Goal: Navigation & Orientation: Go to known website

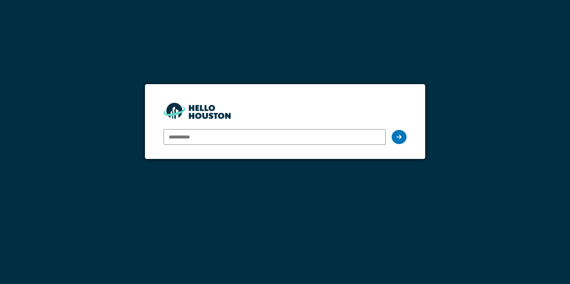
click at [226, 136] on input "email" at bounding box center [275, 137] width 222 height 16
type input "**********"
click at [399, 134] on icon at bounding box center [398, 137] width 5 height 6
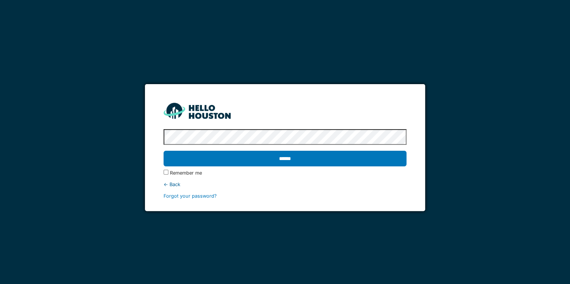
click at [164, 151] on input "******" at bounding box center [285, 159] width 243 height 16
